Goal: Task Accomplishment & Management: Manage account settings

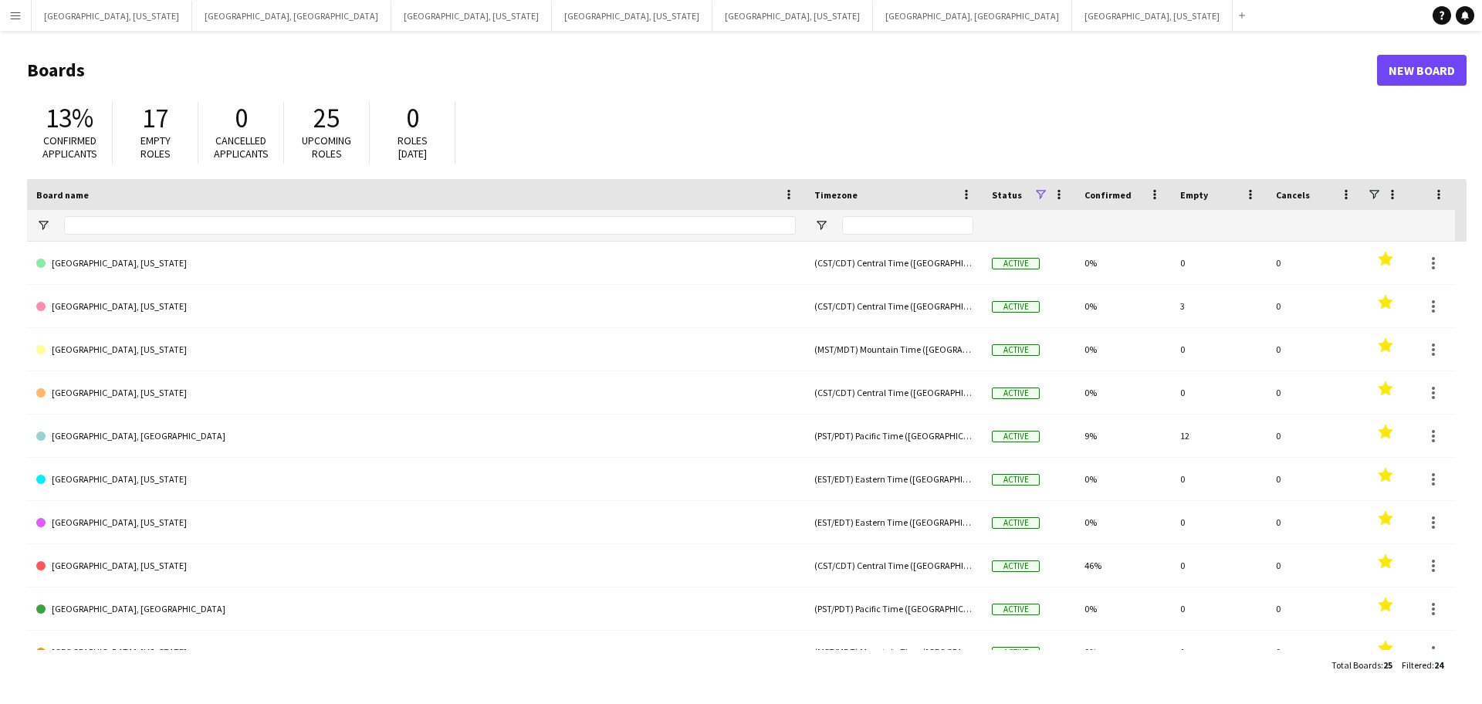
click at [10, 15] on app-icon "Menu" at bounding box center [15, 15] width 12 height 12
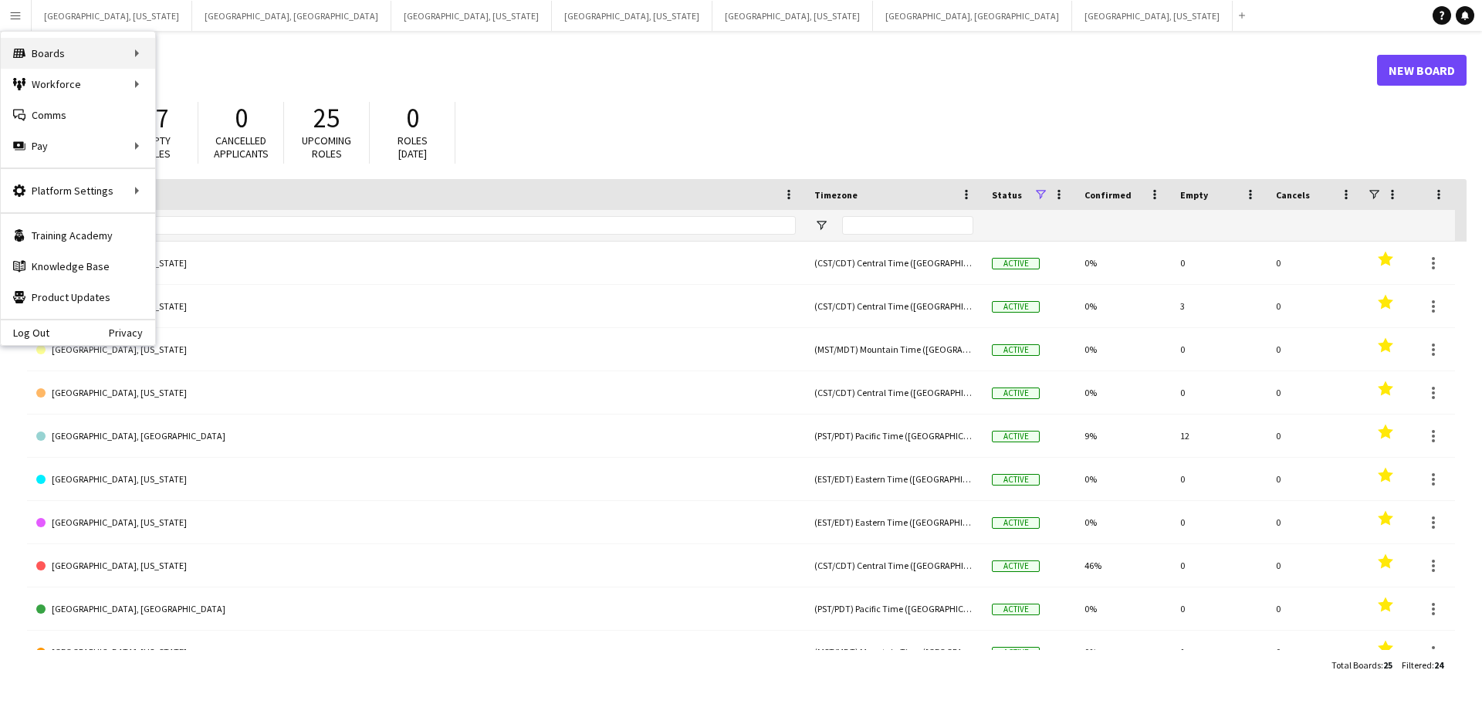
click at [32, 54] on div "Boards Boards" at bounding box center [78, 53] width 154 height 31
click at [232, 58] on link "Boards" at bounding box center [233, 53] width 154 height 31
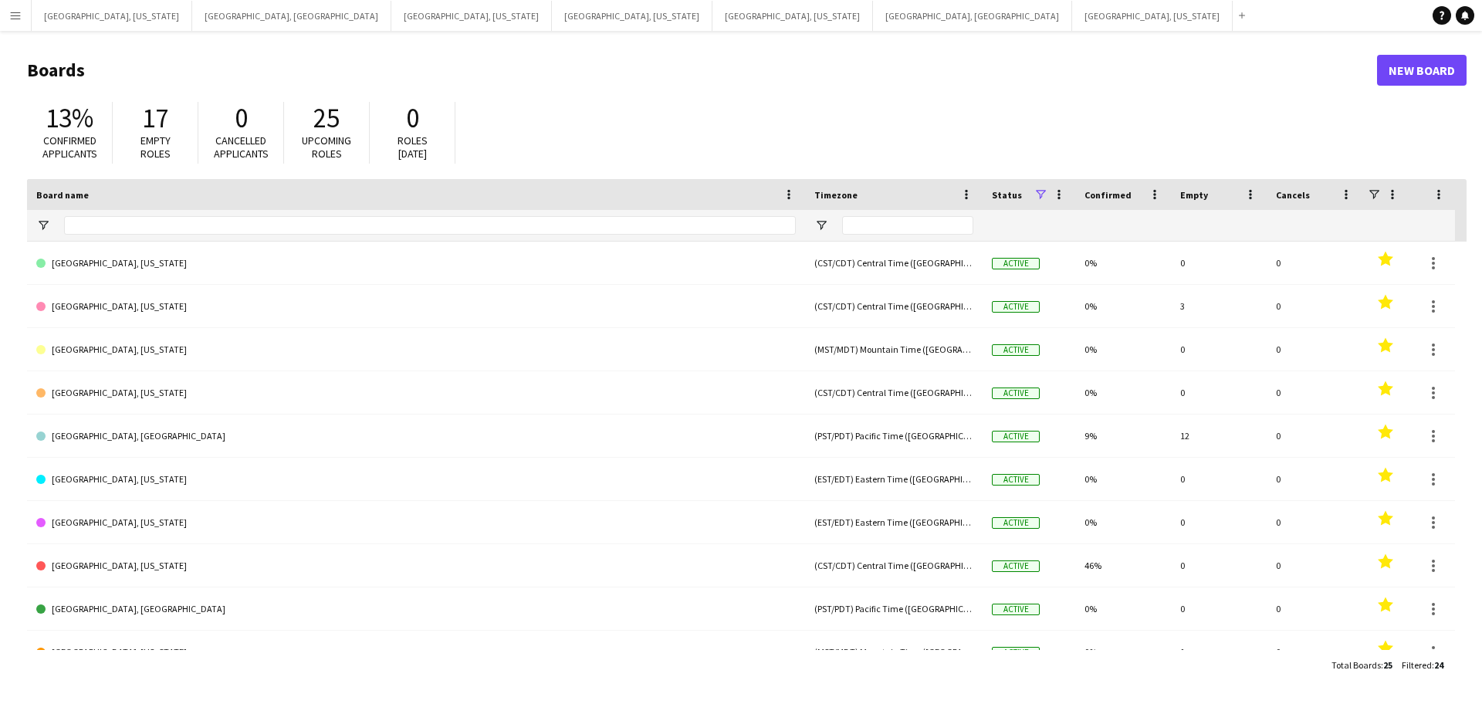
click at [11, 18] on app-icon "Menu" at bounding box center [15, 15] width 12 height 12
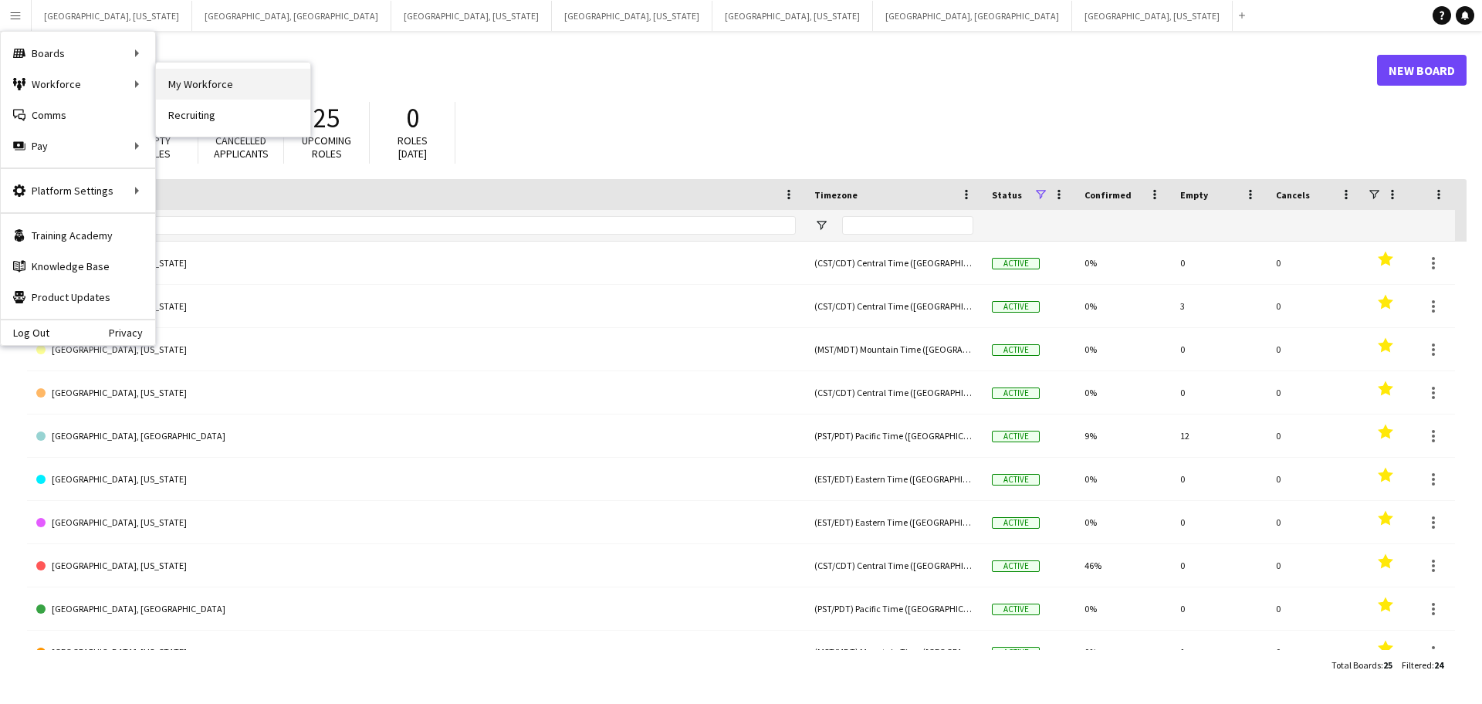
click at [224, 87] on link "My Workforce" at bounding box center [233, 84] width 154 height 31
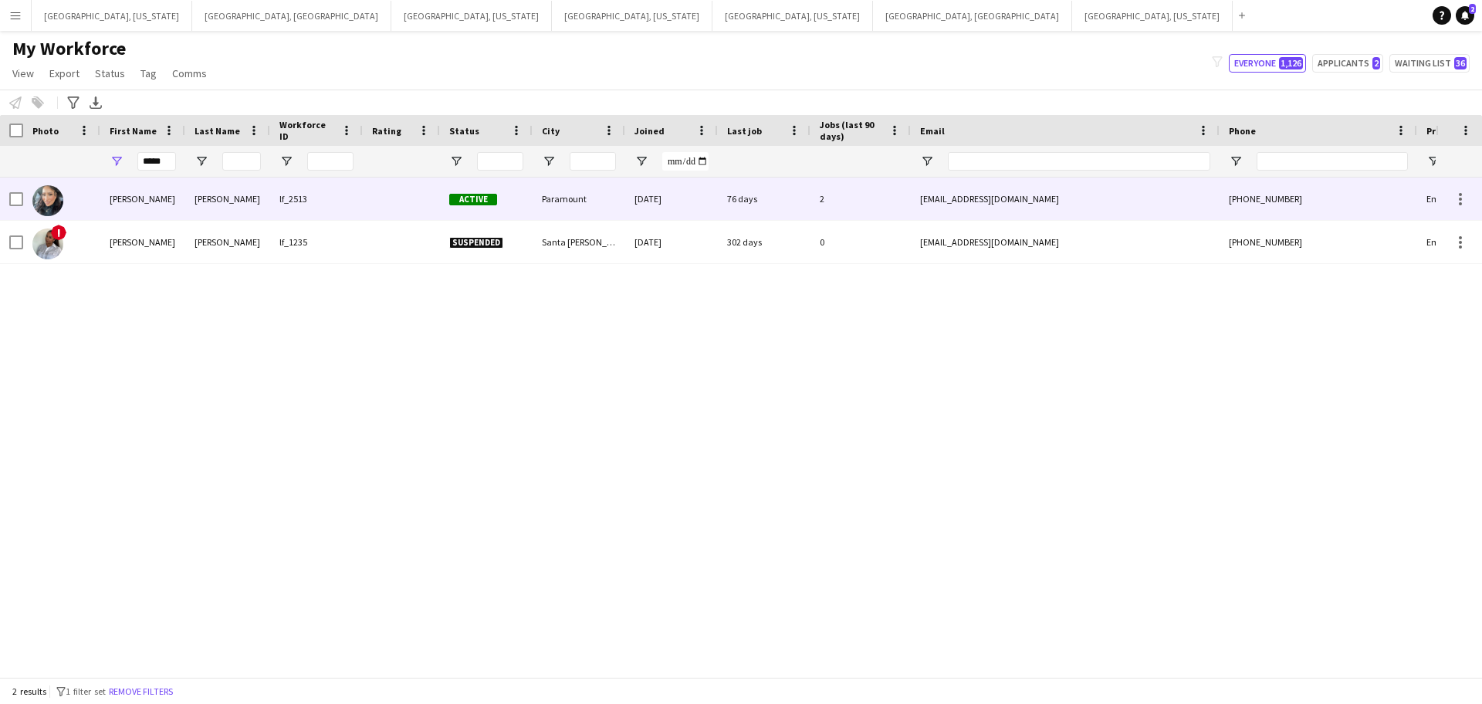
click at [188, 204] on div "[PERSON_NAME]" at bounding box center [227, 199] width 85 height 42
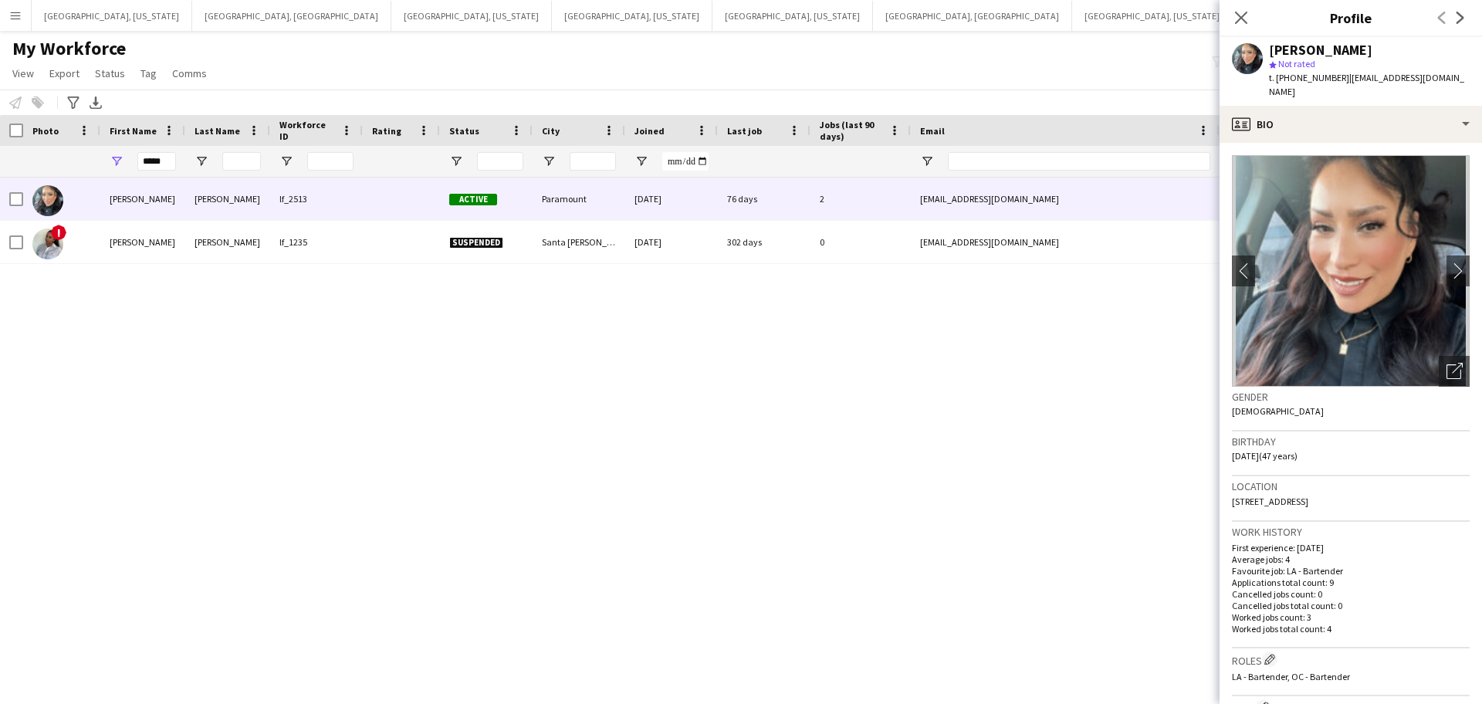
scroll to position [554, 0]
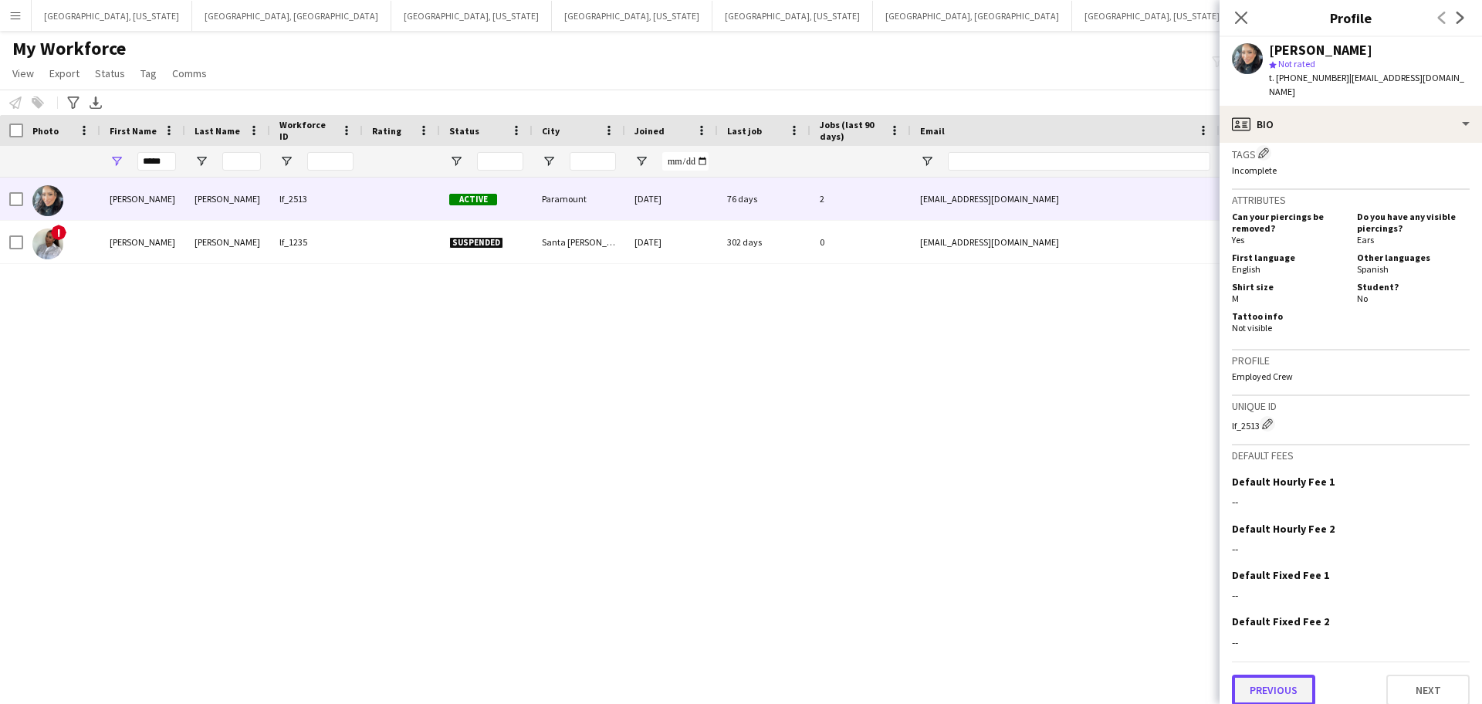
click at [1289, 688] on button "Previous" at bounding box center [1273, 690] width 83 height 31
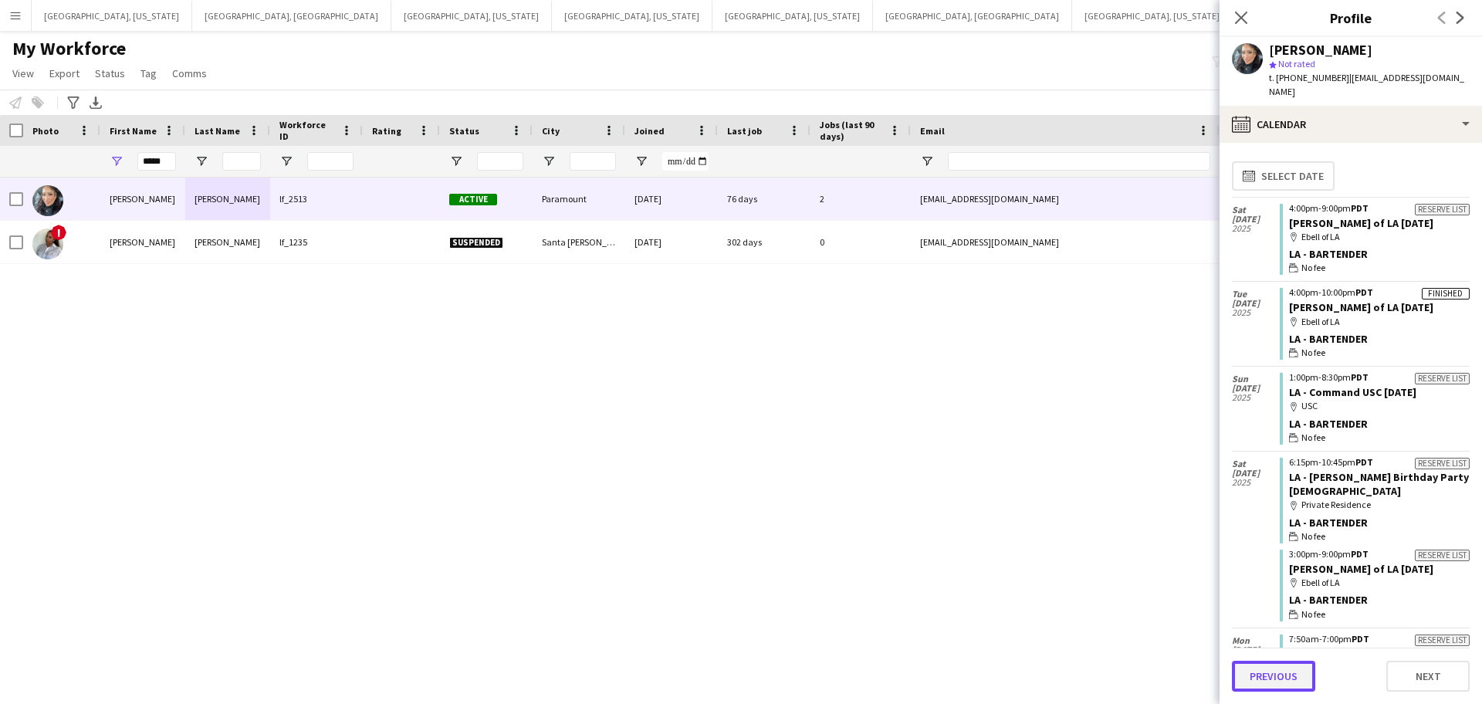
click at [1273, 664] on button "Previous" at bounding box center [1273, 676] width 83 height 31
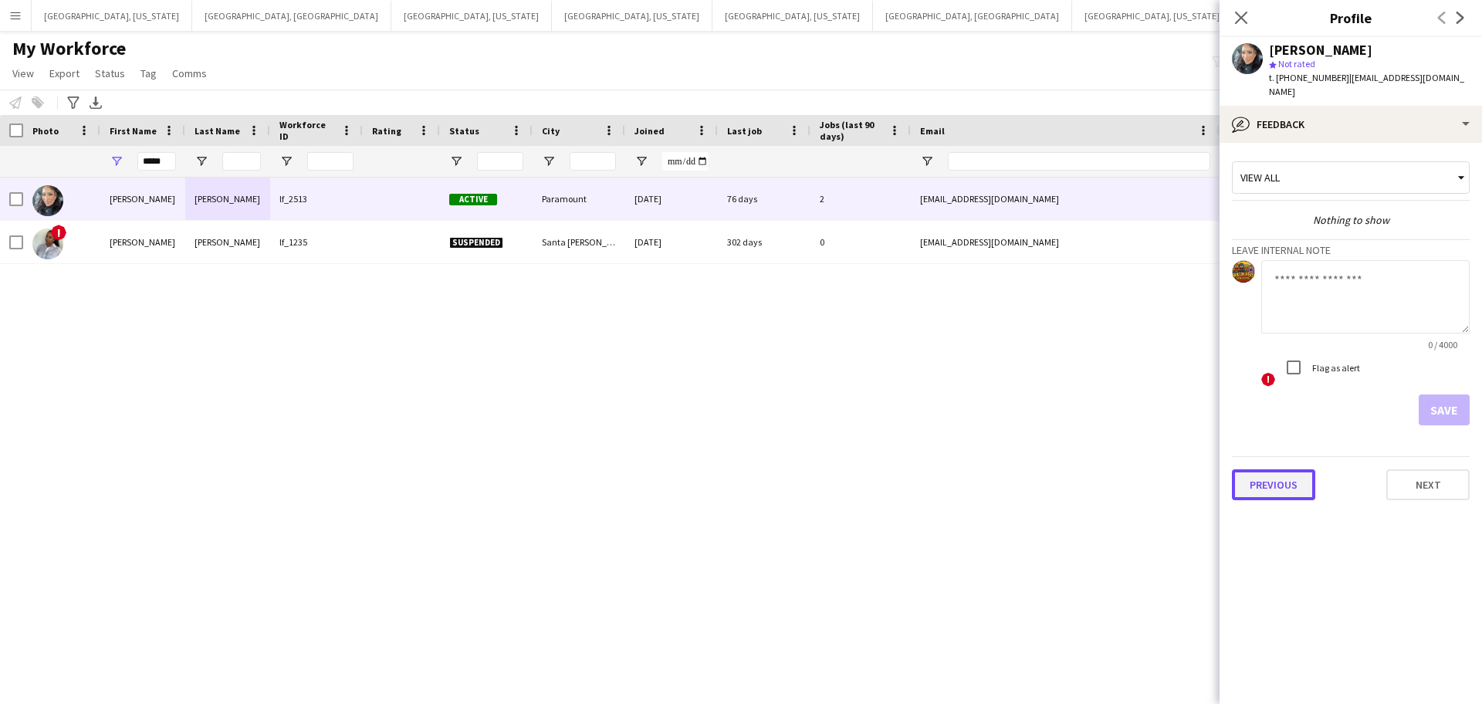
click at [1283, 477] on button "Previous" at bounding box center [1273, 484] width 83 height 31
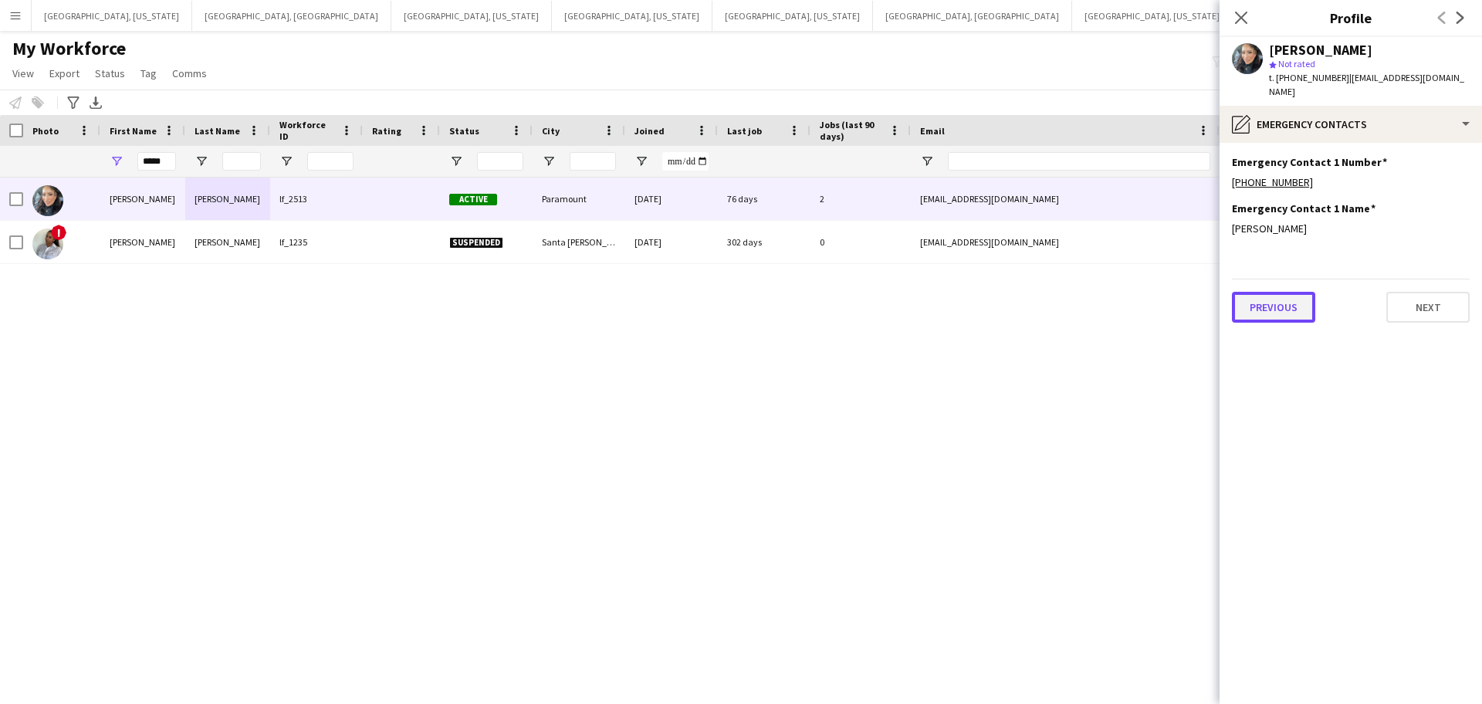
click at [1280, 303] on button "Previous" at bounding box center [1273, 307] width 83 height 31
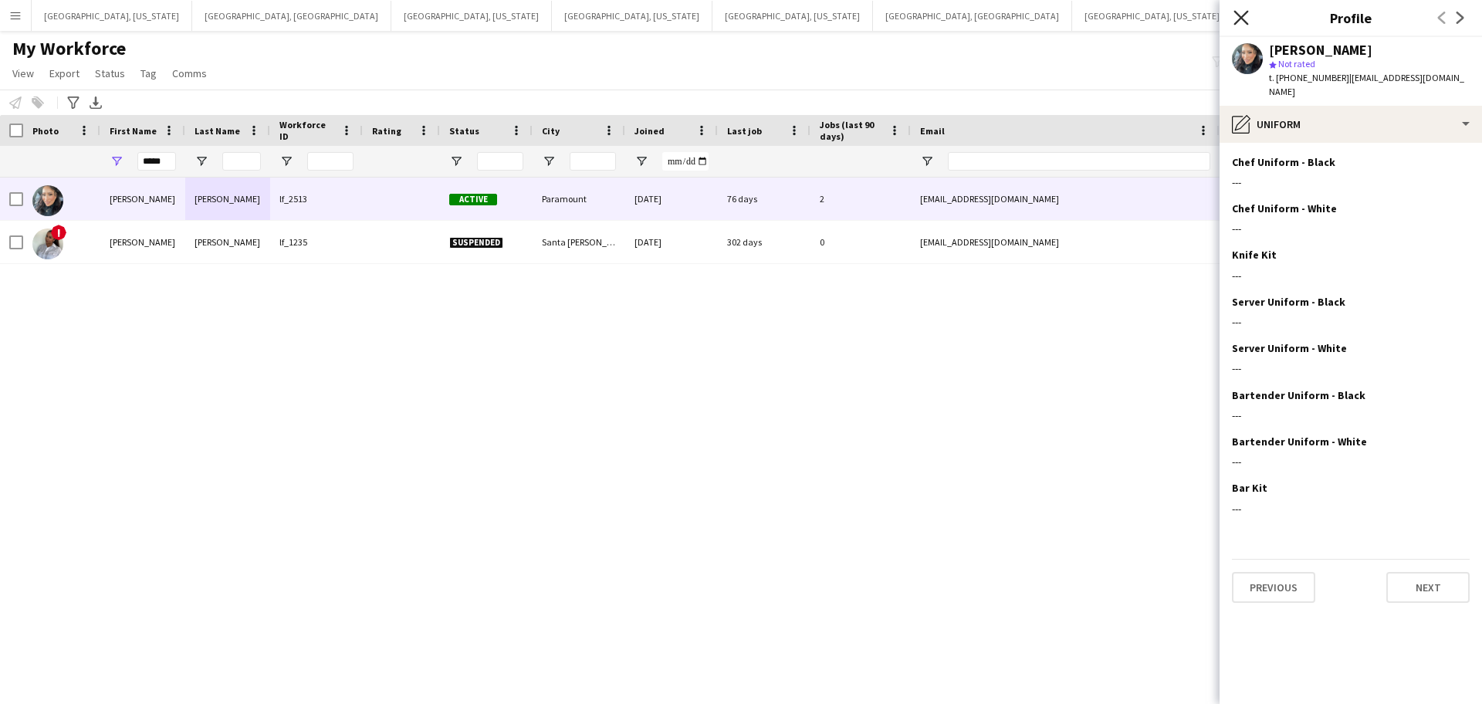
click at [1242, 17] on icon at bounding box center [1240, 17] width 15 height 15
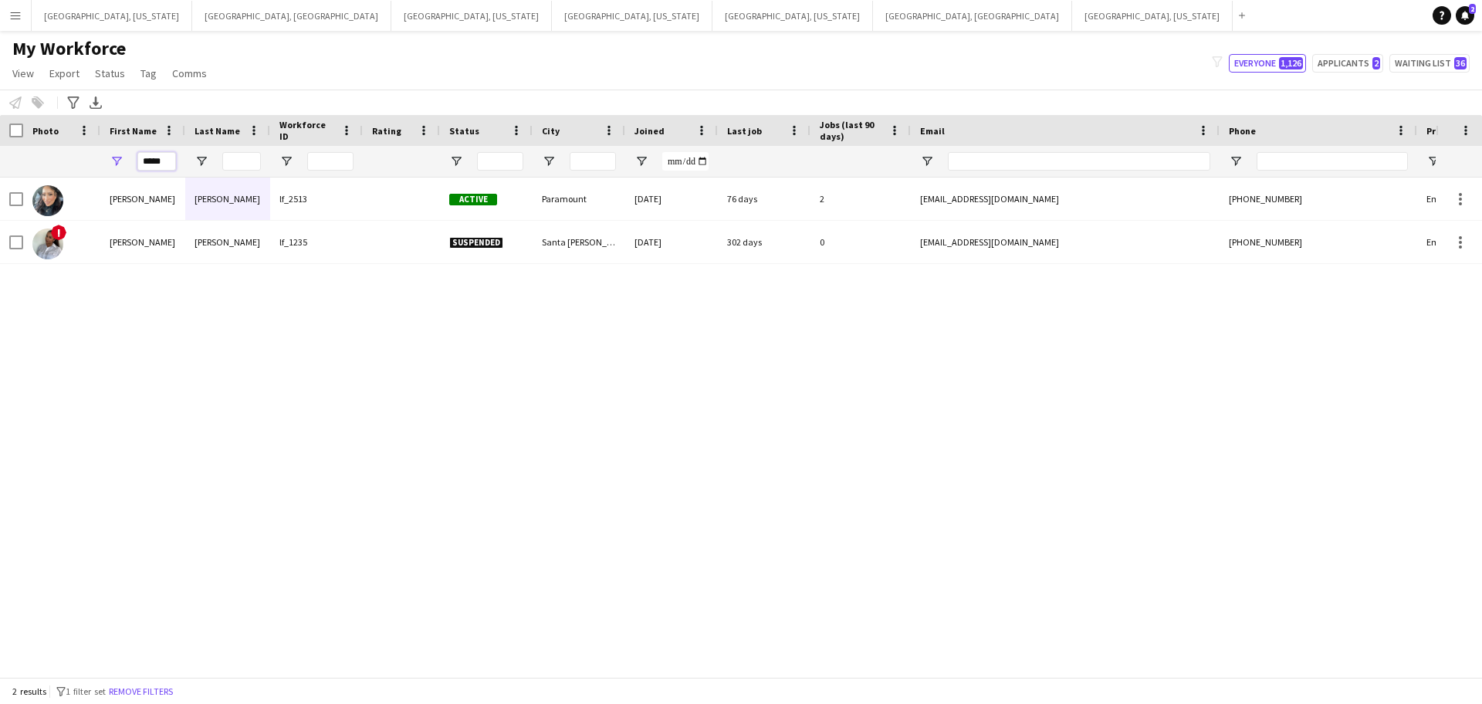
click at [157, 156] on input "*****" at bounding box center [156, 161] width 39 height 19
